Goal: Information Seeking & Learning: Check status

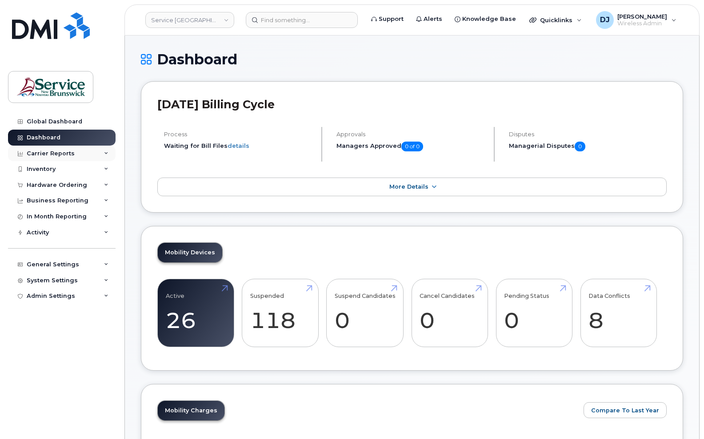
click at [48, 157] on div "Carrier Reports" at bounding box center [62, 154] width 108 height 16
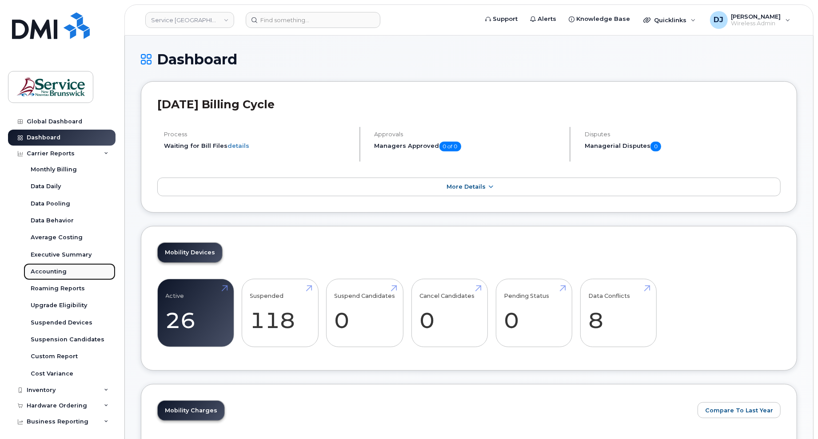
click at [47, 268] on div "Accounting" at bounding box center [49, 272] width 36 height 8
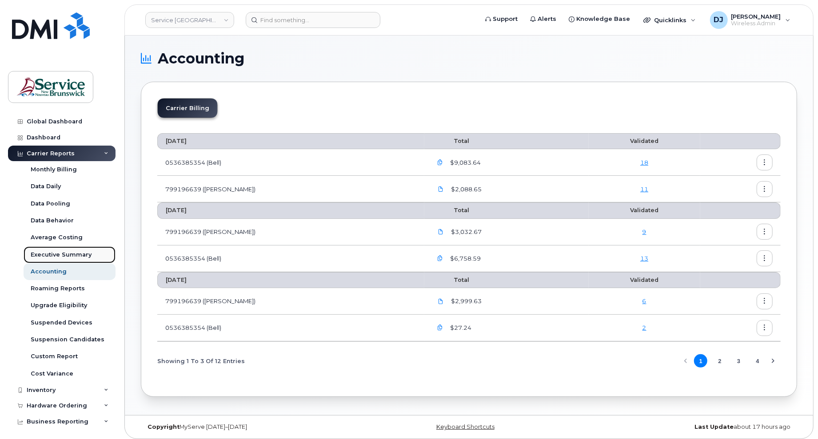
click at [52, 254] on div "Executive Summary" at bounding box center [61, 255] width 61 height 8
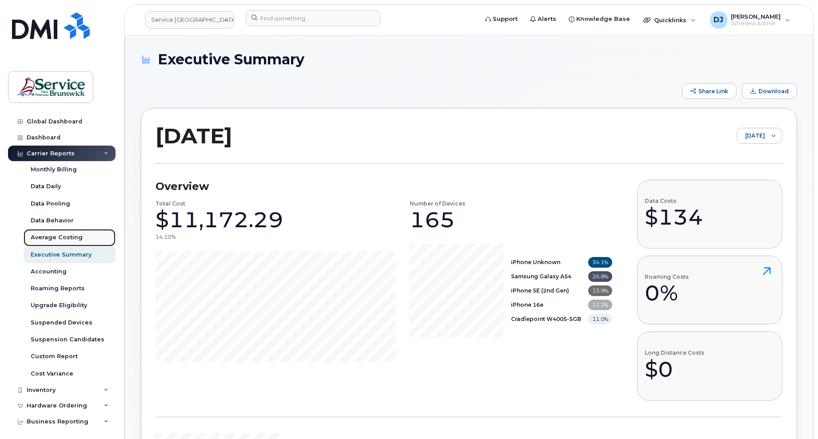
click at [53, 234] on div "Average Costing" at bounding box center [57, 238] width 52 height 8
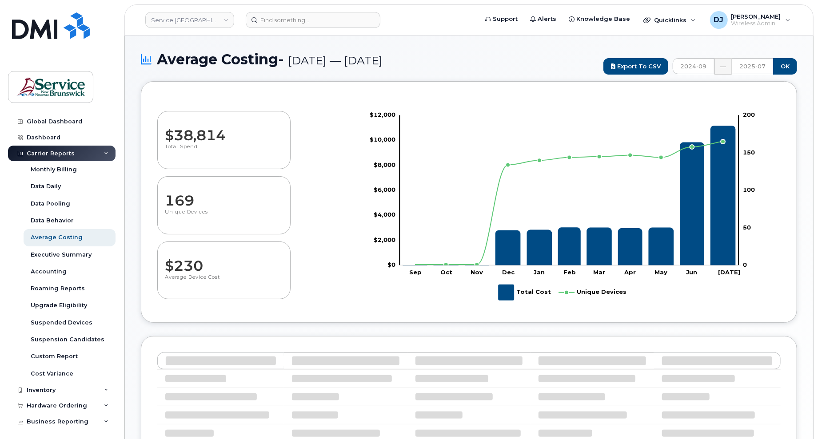
select select "100"
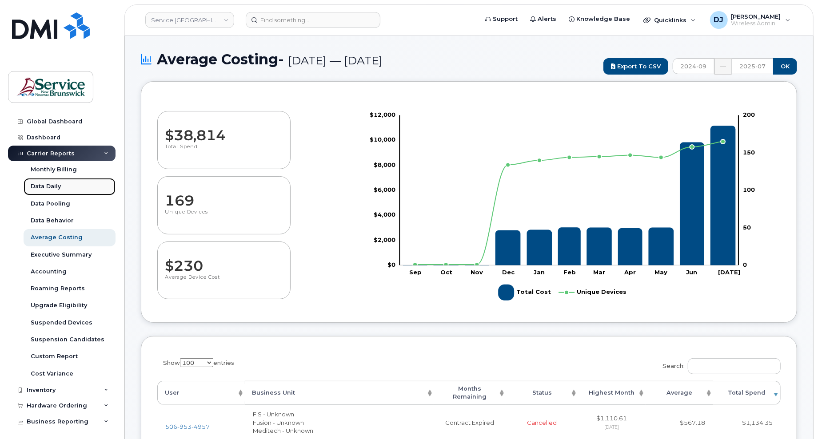
click at [44, 185] on div "Data Daily" at bounding box center [46, 187] width 30 height 8
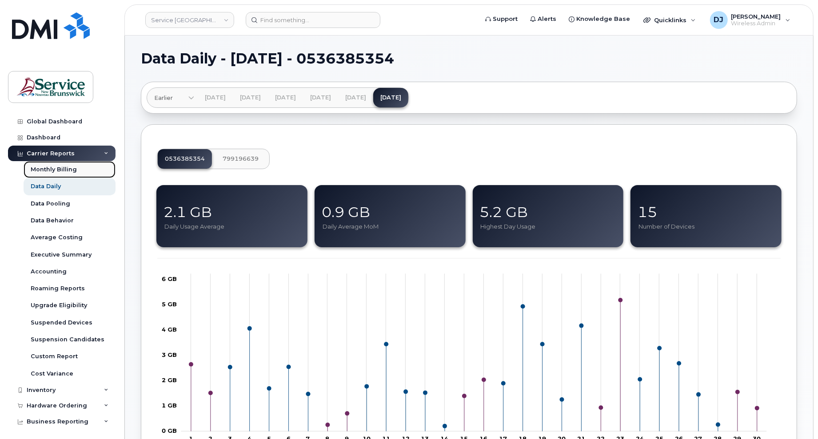
click at [46, 168] on div "Monthly Billing" at bounding box center [54, 170] width 46 height 8
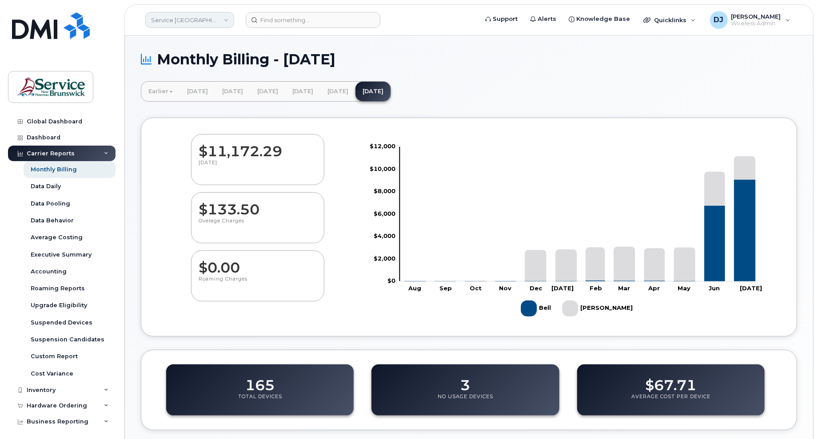
click at [198, 25] on link "Service [GEOGRAPHIC_DATA] (SNB)" at bounding box center [189, 20] width 89 height 16
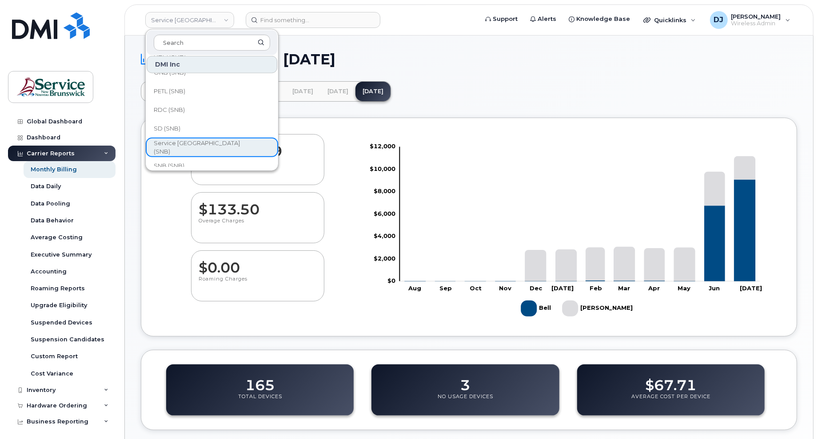
scroll to position [415, 0]
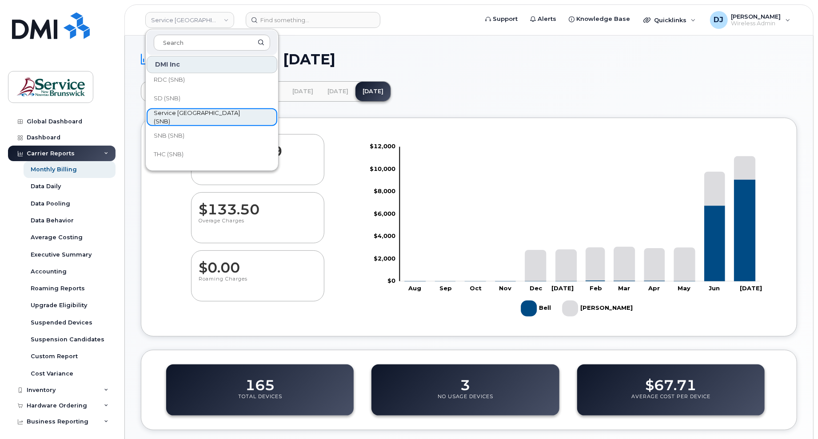
click at [196, 115] on span "Service [GEOGRAPHIC_DATA] (SNB)" at bounding box center [205, 117] width 102 height 17
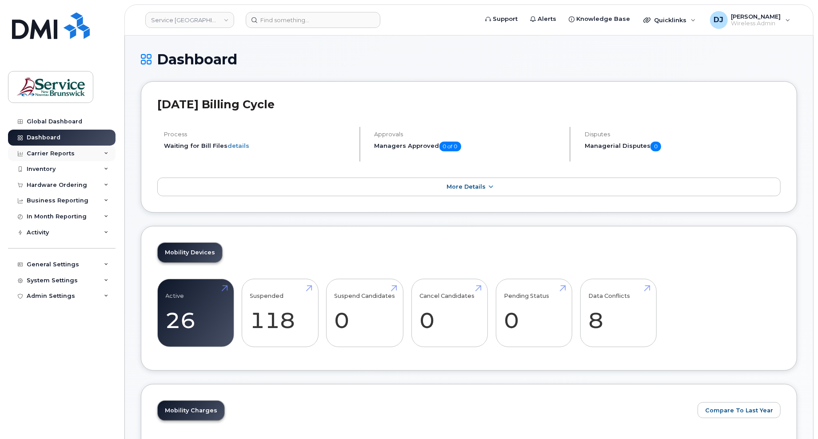
click at [102, 152] on div "Carrier Reports" at bounding box center [62, 154] width 108 height 16
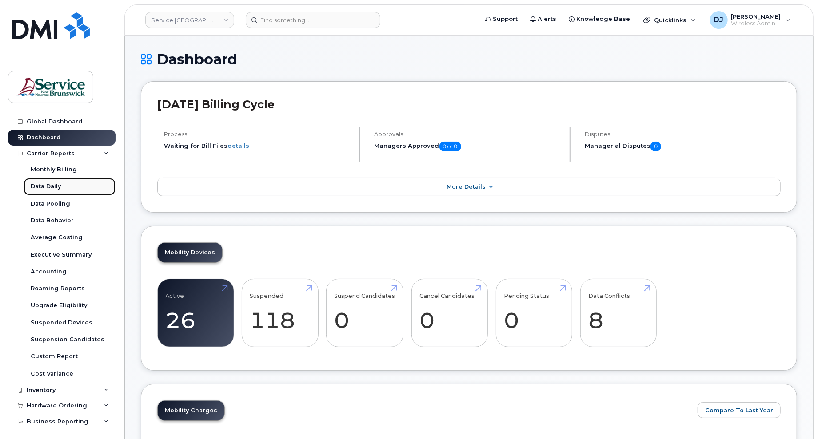
click at [60, 182] on link "Data Daily" at bounding box center [70, 186] width 92 height 17
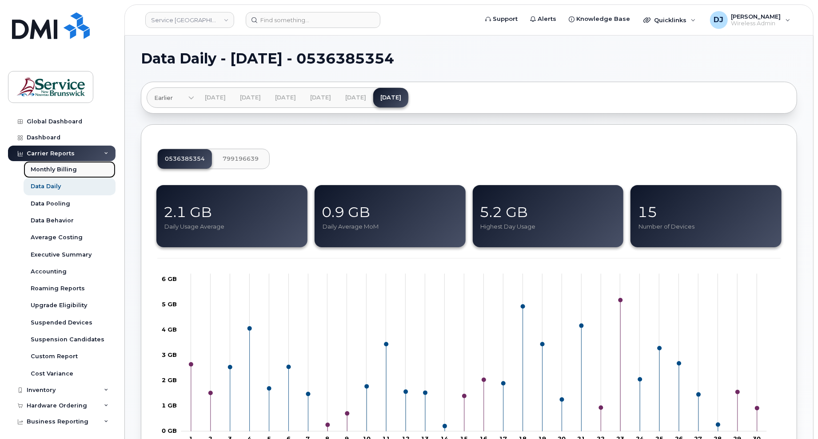
click at [52, 170] on div "Monthly Billing" at bounding box center [54, 170] width 46 height 8
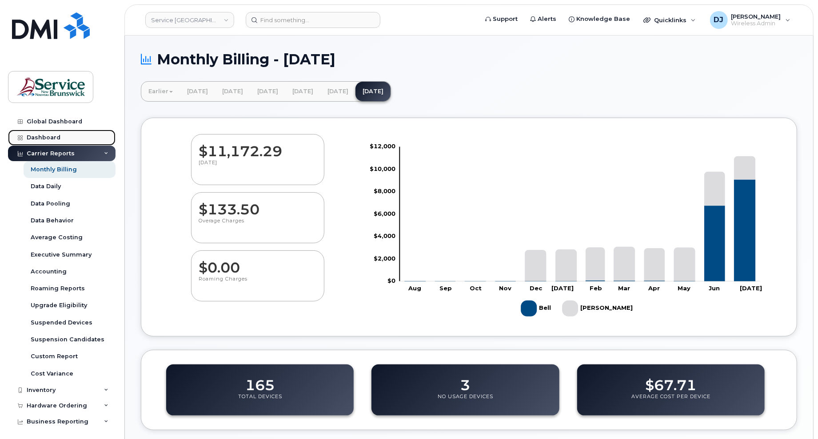
click at [53, 134] on div "Dashboard" at bounding box center [44, 137] width 34 height 7
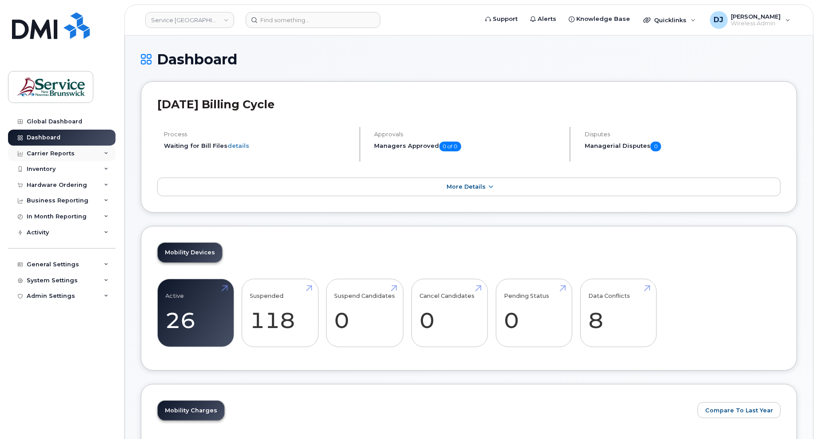
click at [49, 153] on div "Carrier Reports" at bounding box center [51, 153] width 48 height 7
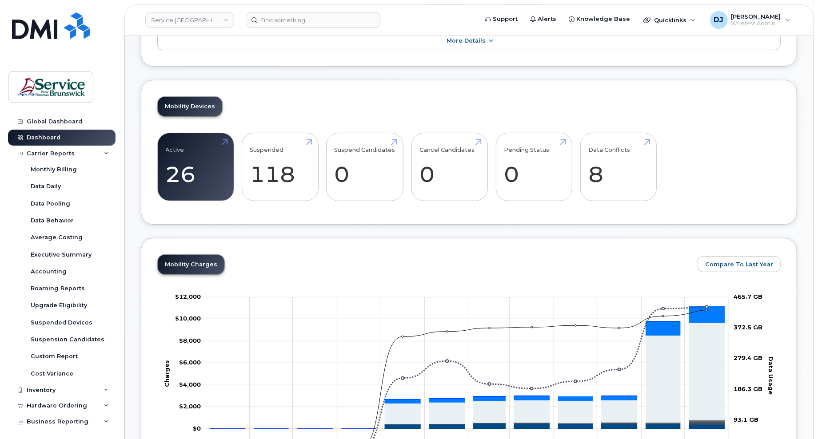
scroll to position [118, 0]
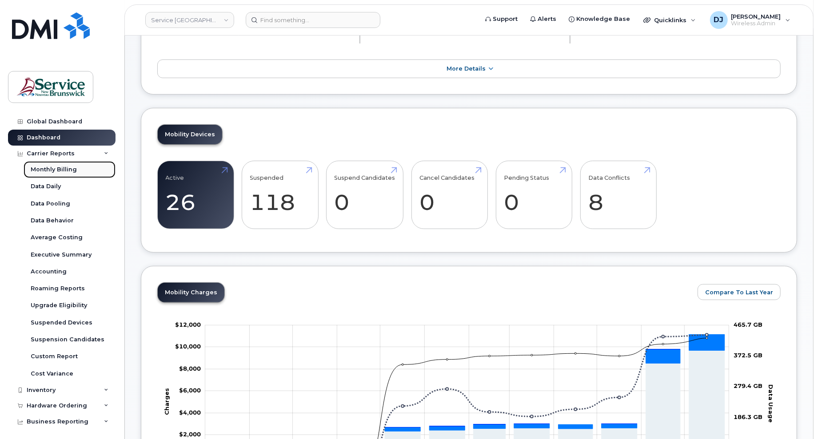
click at [54, 169] on div "Monthly Billing" at bounding box center [54, 170] width 46 height 8
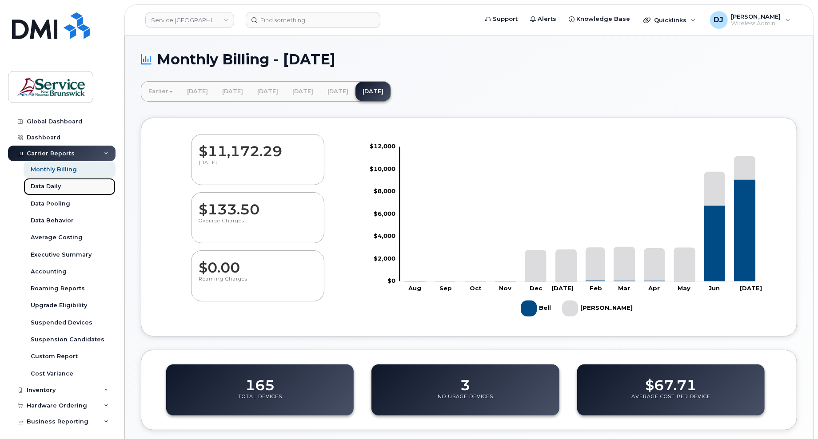
click at [48, 185] on div "Data Daily" at bounding box center [46, 187] width 30 height 8
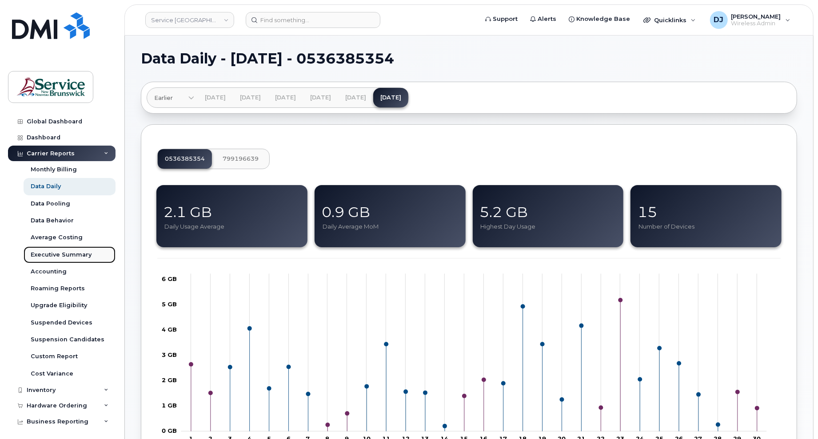
click at [52, 263] on link "Executive Summary" at bounding box center [70, 255] width 92 height 17
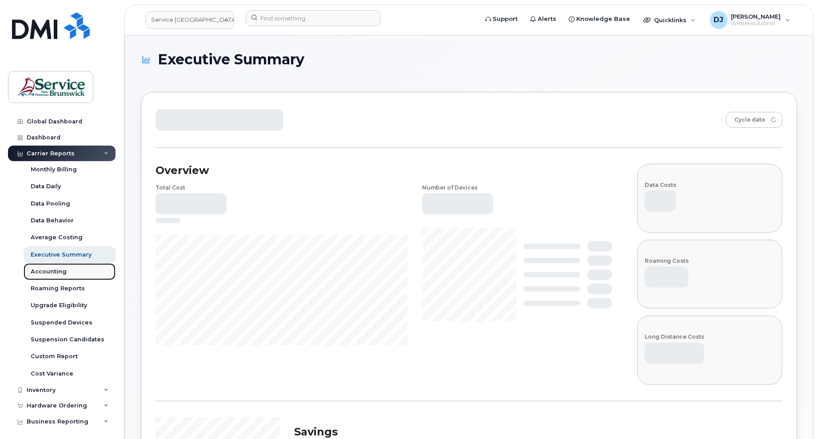
click at [50, 274] on div "Accounting" at bounding box center [49, 272] width 36 height 8
